Goal: Navigation & Orientation: Understand site structure

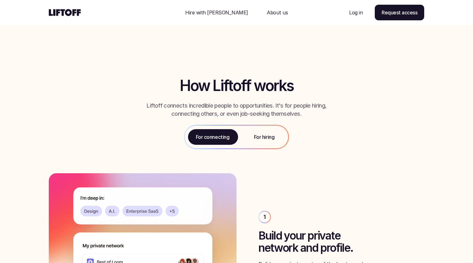
scroll to position [619, 0]
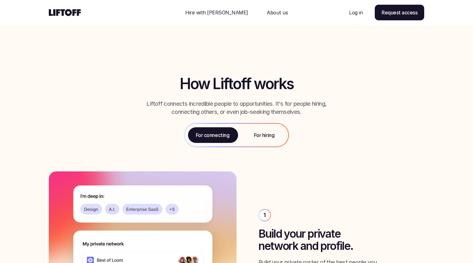
click at [266, 134] on p "For hiring" at bounding box center [264, 135] width 20 height 8
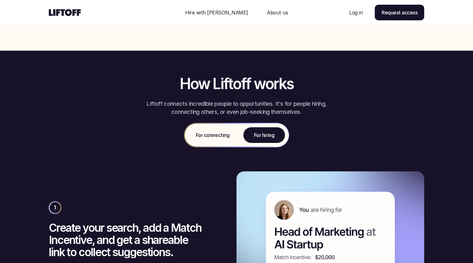
click at [219, 137] on p "For connecting" at bounding box center [212, 135] width 33 height 8
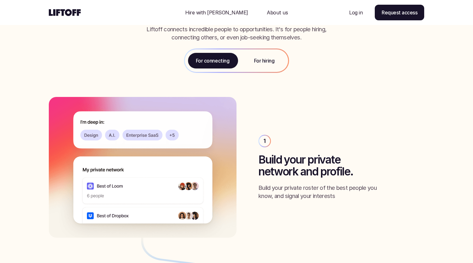
scroll to position [693, 0]
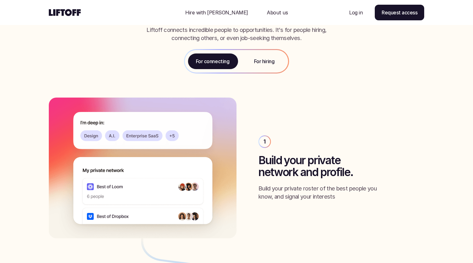
click at [262, 63] on p "For hiring" at bounding box center [264, 62] width 20 height 8
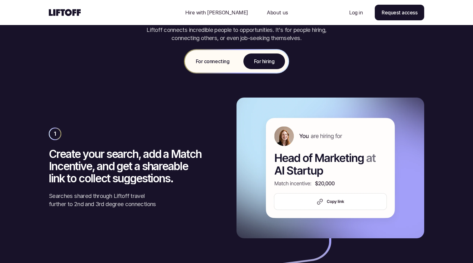
click at [224, 62] on p "For connecting" at bounding box center [212, 62] width 33 height 8
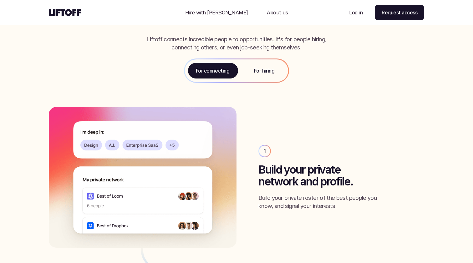
scroll to position [668, 0]
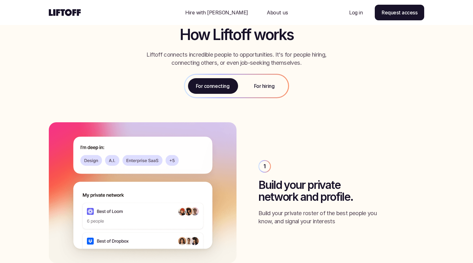
click at [257, 83] on p "For hiring" at bounding box center [264, 86] width 20 height 8
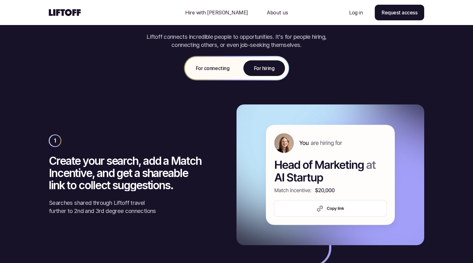
scroll to position [679, 0]
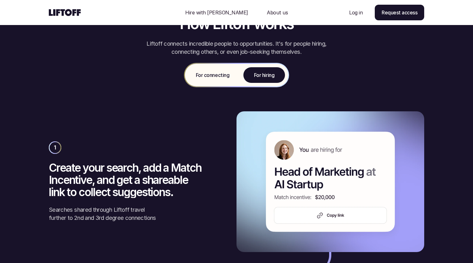
click at [321, 217] on img at bounding box center [330, 181] width 188 height 141
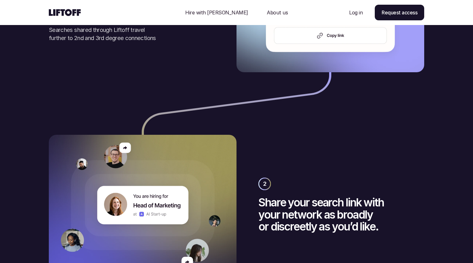
scroll to position [593, 0]
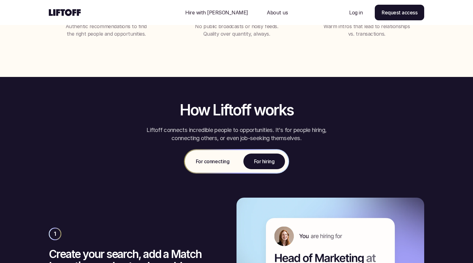
click at [205, 167] on div "For connecting" at bounding box center [212, 161] width 55 height 23
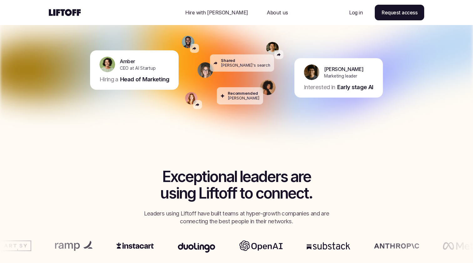
scroll to position [0, 0]
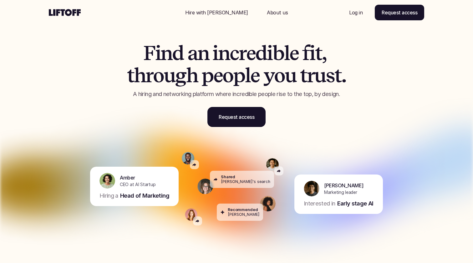
click at [219, 17] on div "Nav Link" at bounding box center [217, 12] width 78 height 15
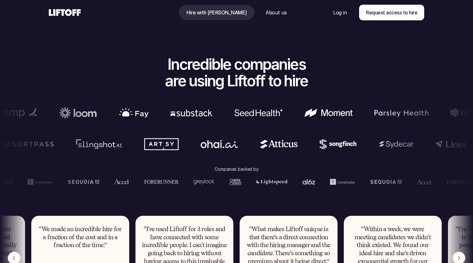
scroll to position [229, 0]
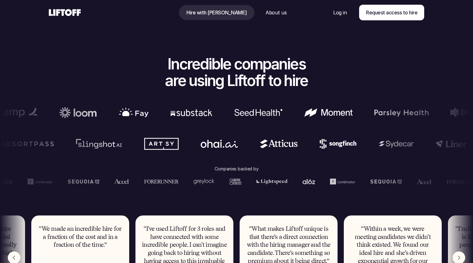
click at [268, 15] on p "About us" at bounding box center [275, 13] width 21 height 8
